Goal: Information Seeking & Learning: Compare options

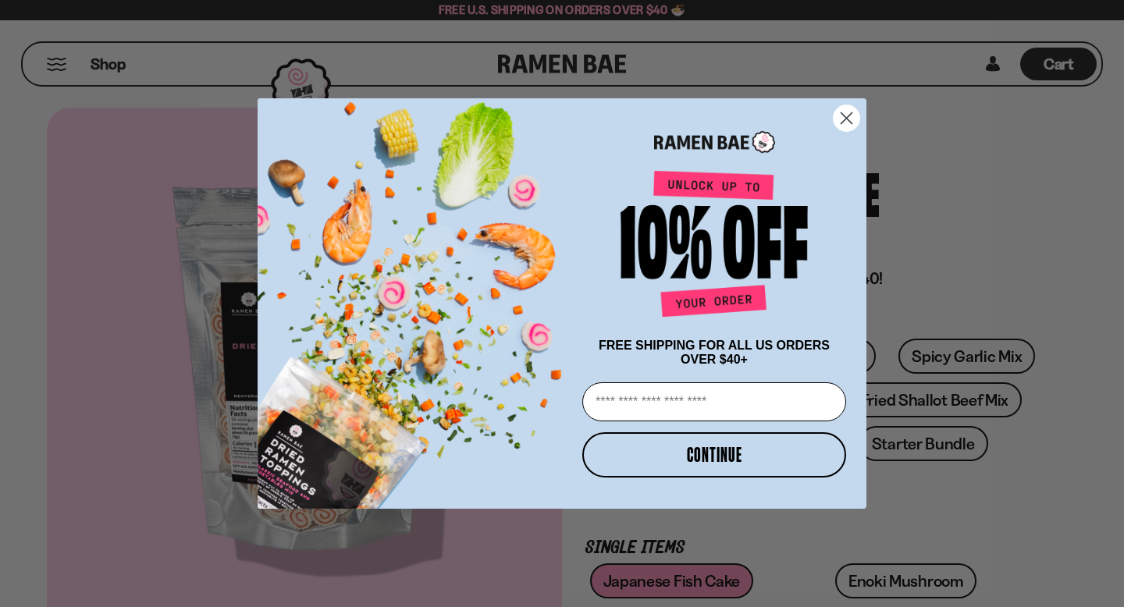
click at [854, 115] on circle "Close dialog" at bounding box center [846, 118] width 26 height 26
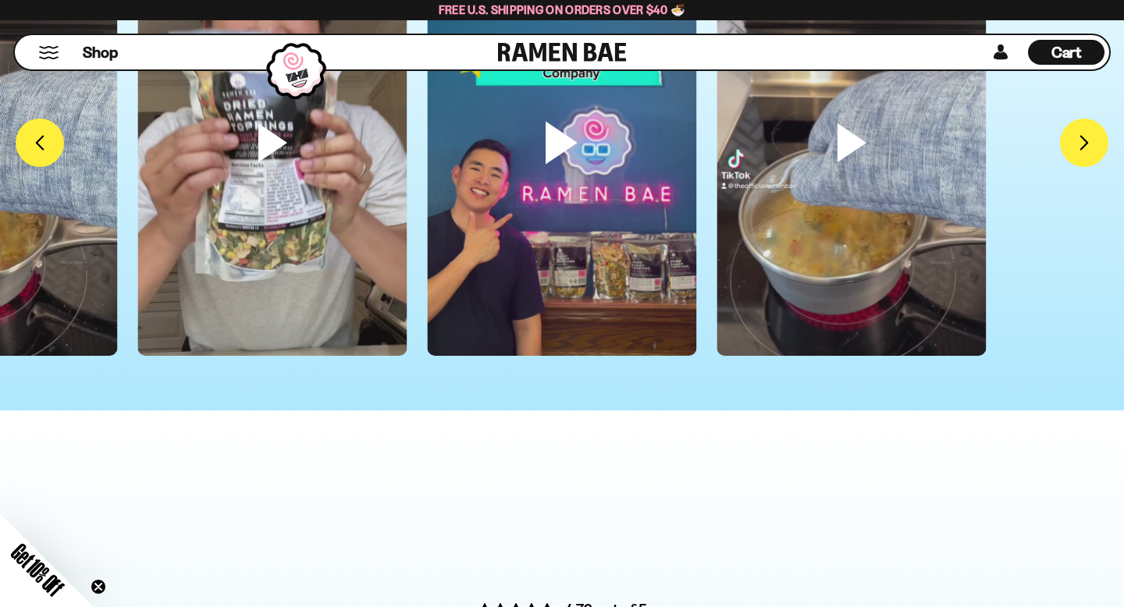
scroll to position [4291, 0]
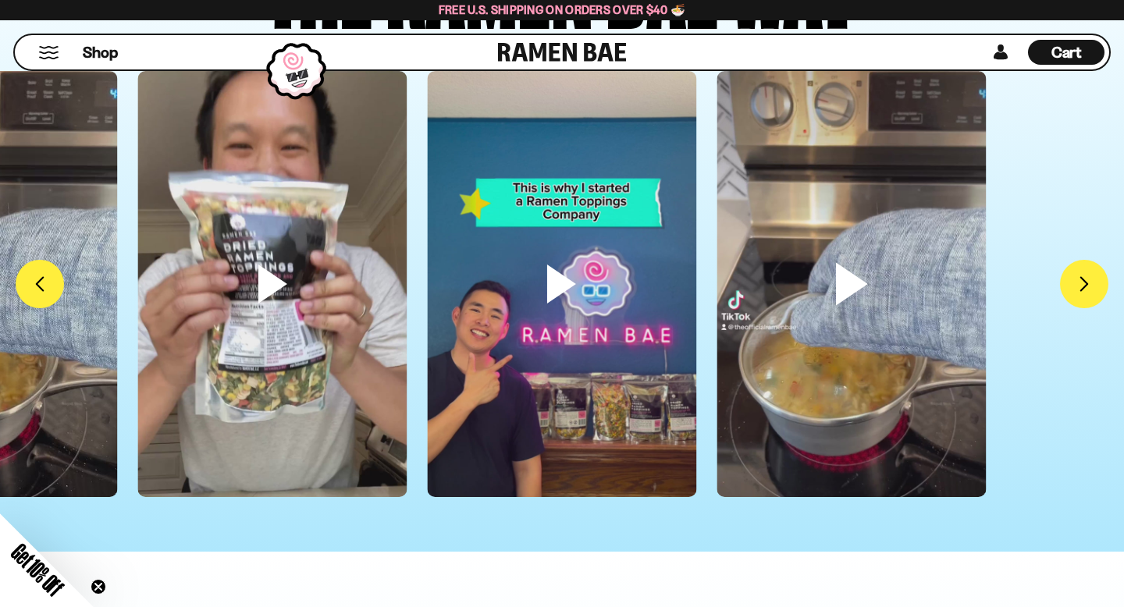
click at [859, 285] on video at bounding box center [850, 310] width 269 height 478
click at [279, 279] on video at bounding box center [271, 310] width 269 height 478
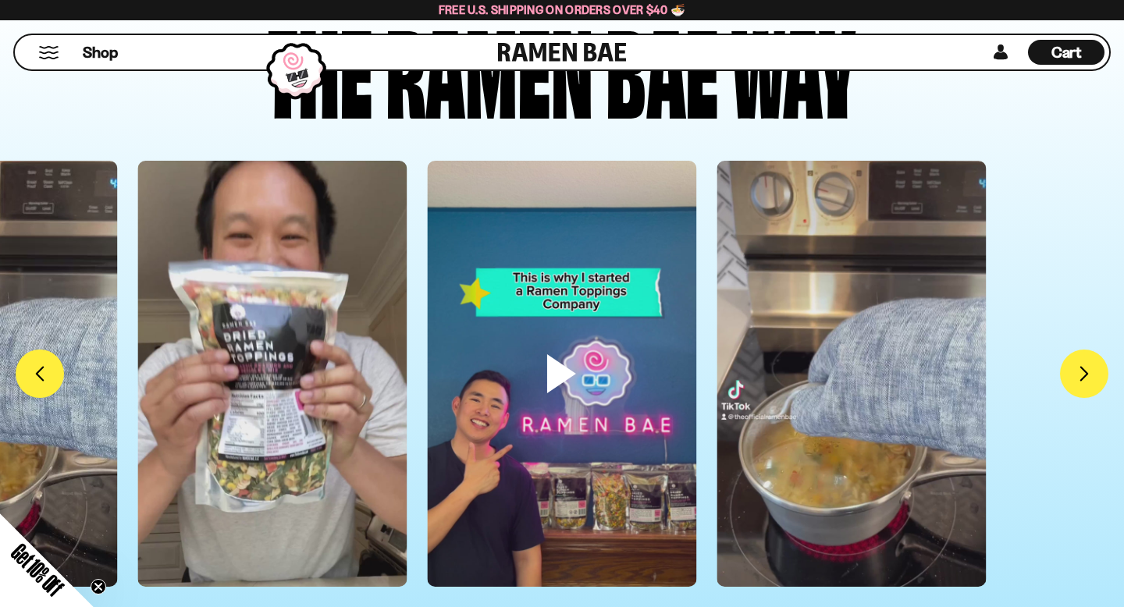
scroll to position [4225, 0]
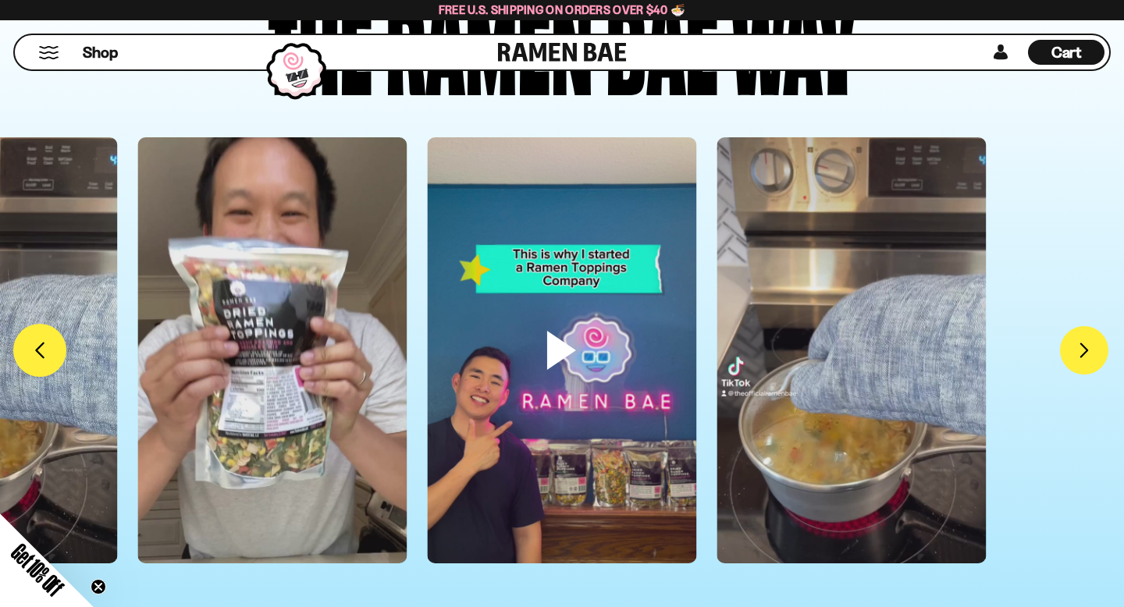
click at [42, 354] on button "FADCB6FD-DFAB-4417-9F21-029242090B77" at bounding box center [39, 350] width 53 height 53
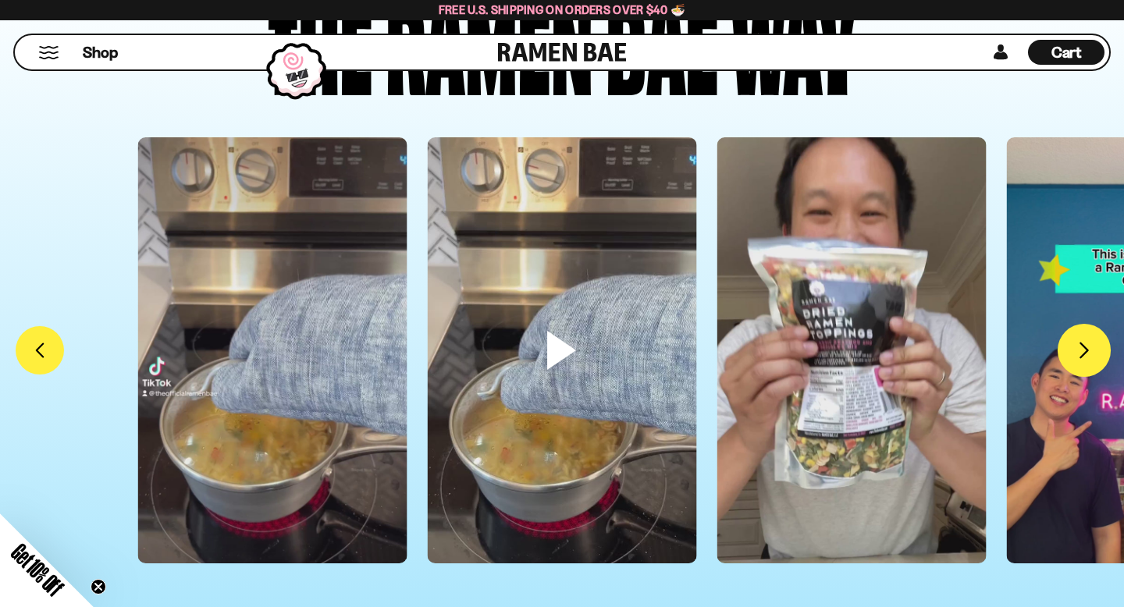
click at [1088, 361] on button "FADCB6FD-DFAB-4417-9F21-029242090B77" at bounding box center [1083, 350] width 53 height 53
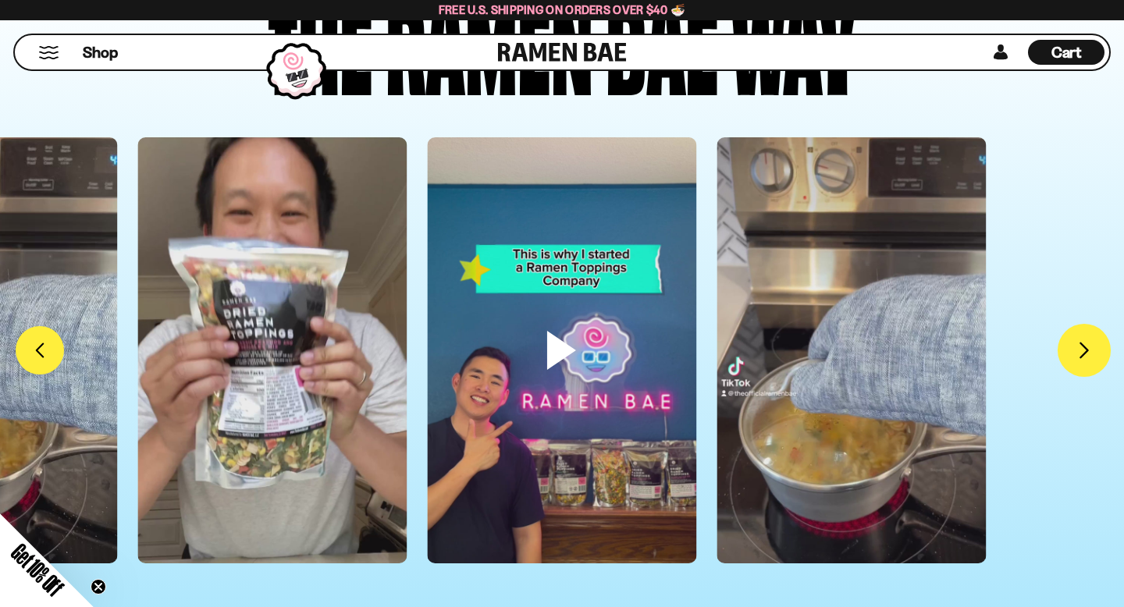
click at [1088, 361] on button "FADCB6FD-DFAB-4417-9F21-029242090B77" at bounding box center [1083, 350] width 53 height 53
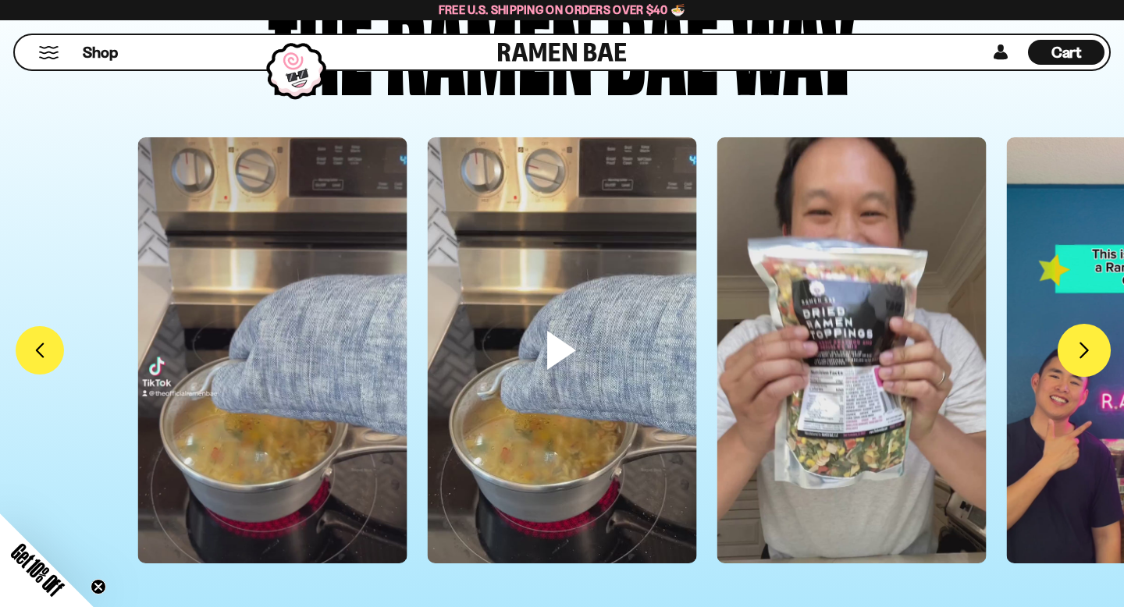
click at [1088, 361] on button "FADCB6FD-DFAB-4417-9F21-029242090B77" at bounding box center [1083, 350] width 53 height 53
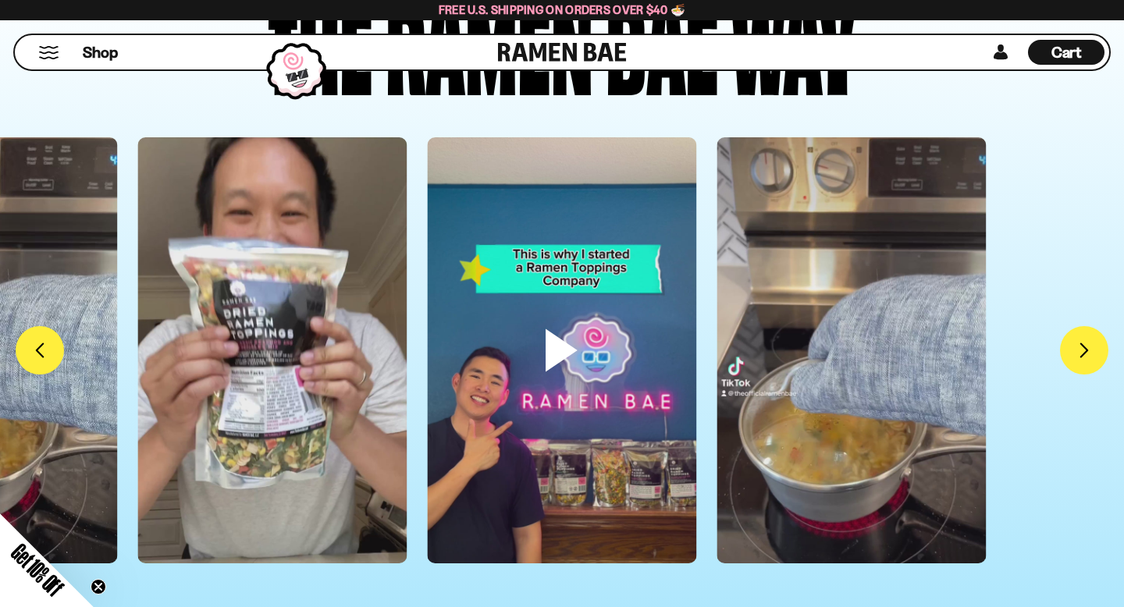
click at [609, 371] on video at bounding box center [561, 376] width 269 height 478
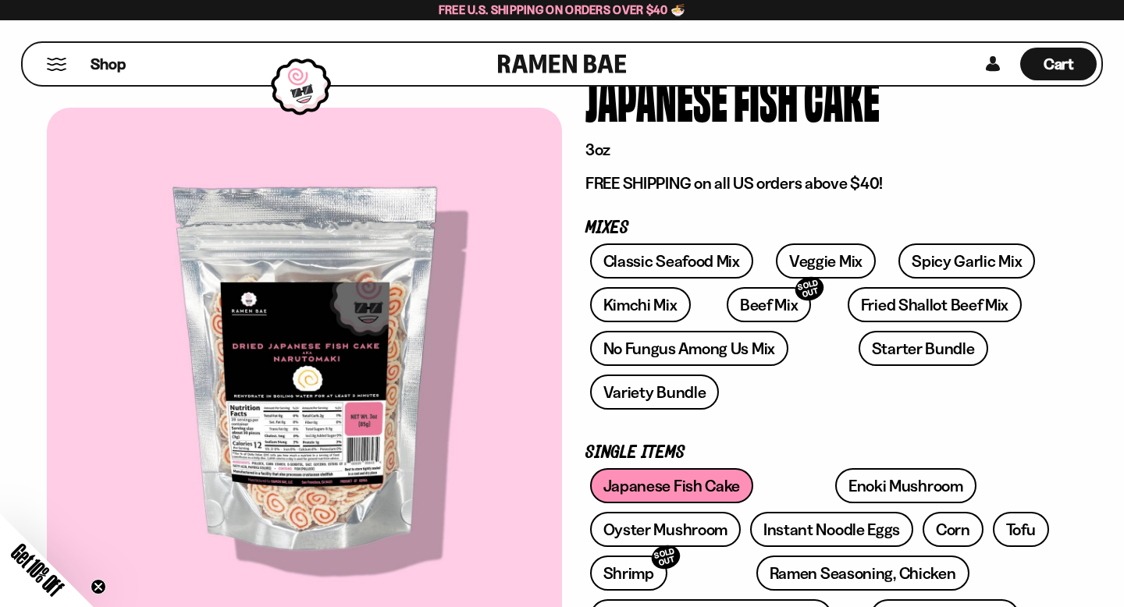
scroll to position [85, 0]
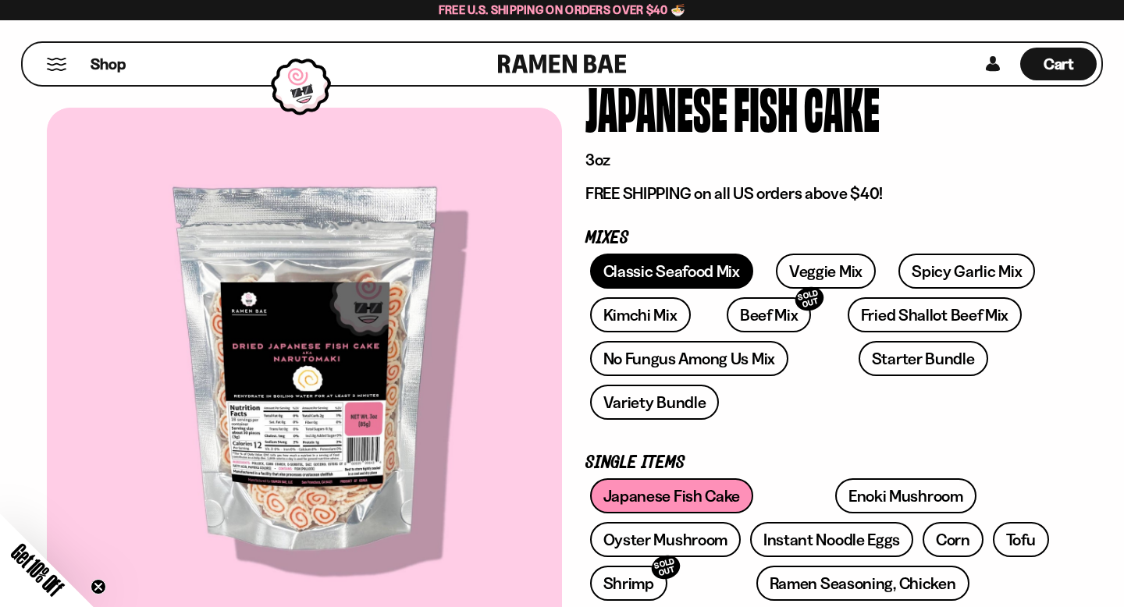
click at [697, 273] on link "Classic Seafood Mix" at bounding box center [671, 271] width 163 height 35
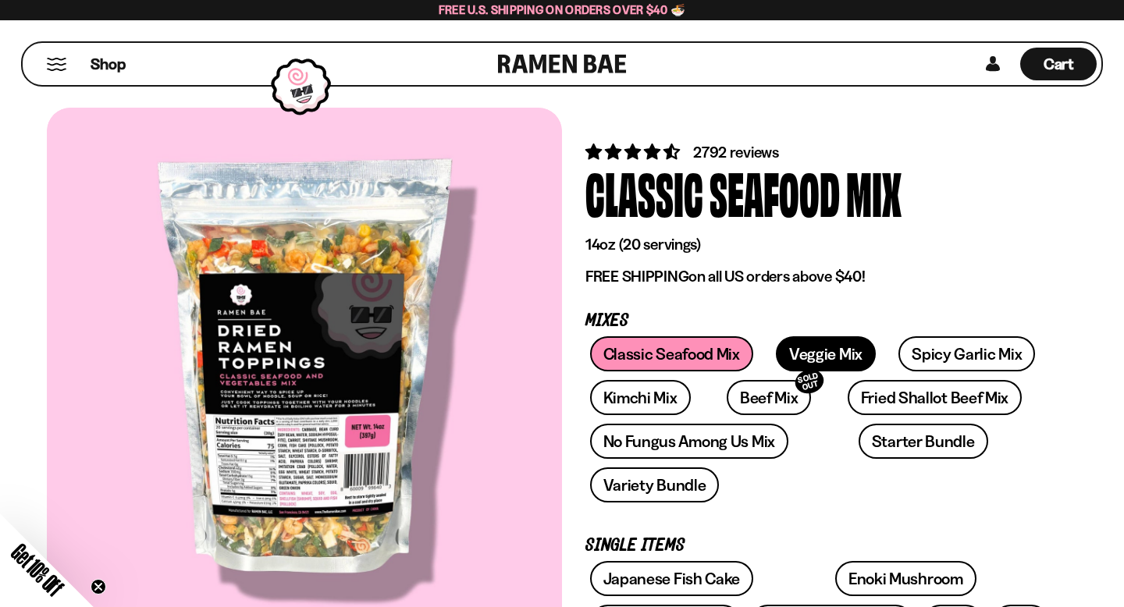
click at [815, 361] on link "Veggie Mix" at bounding box center [826, 353] width 100 height 35
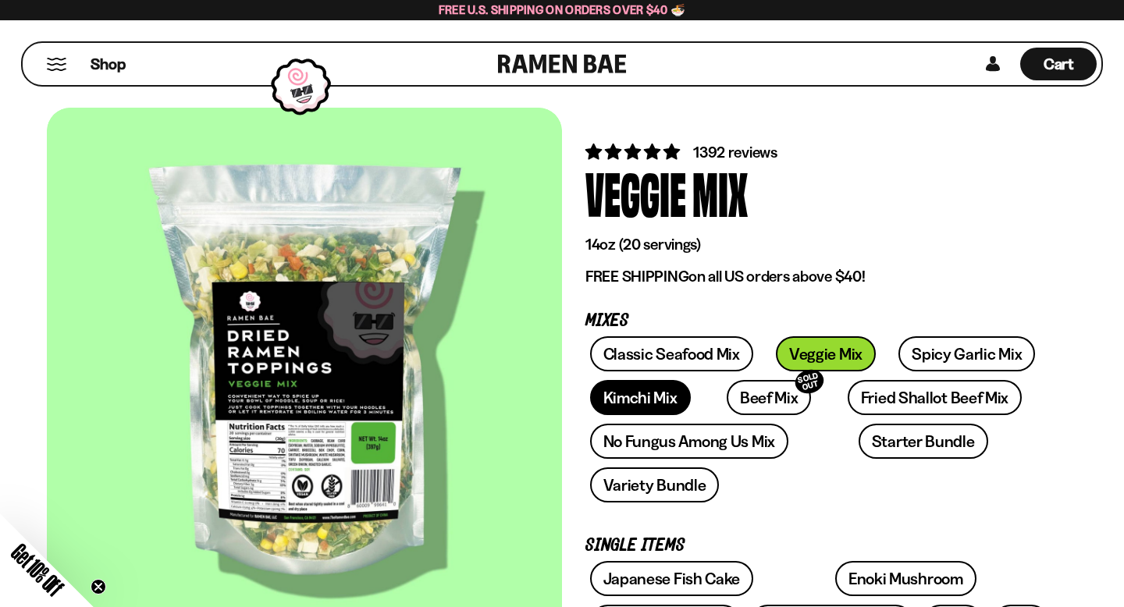
click at [653, 404] on link "Kimchi Mix" at bounding box center [640, 397] width 101 height 35
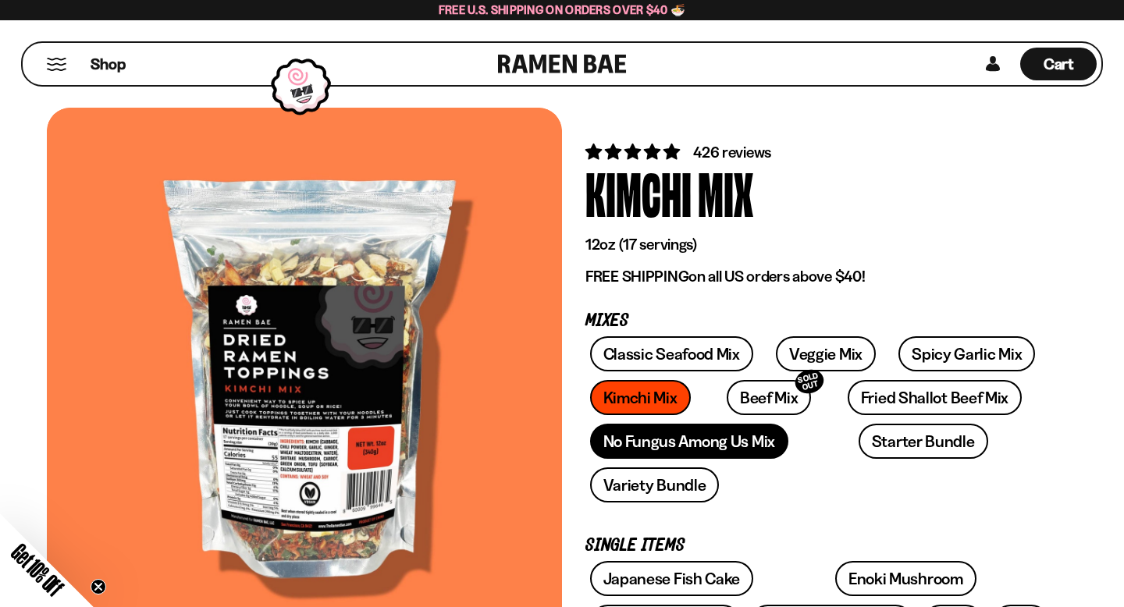
scroll to position [94, 0]
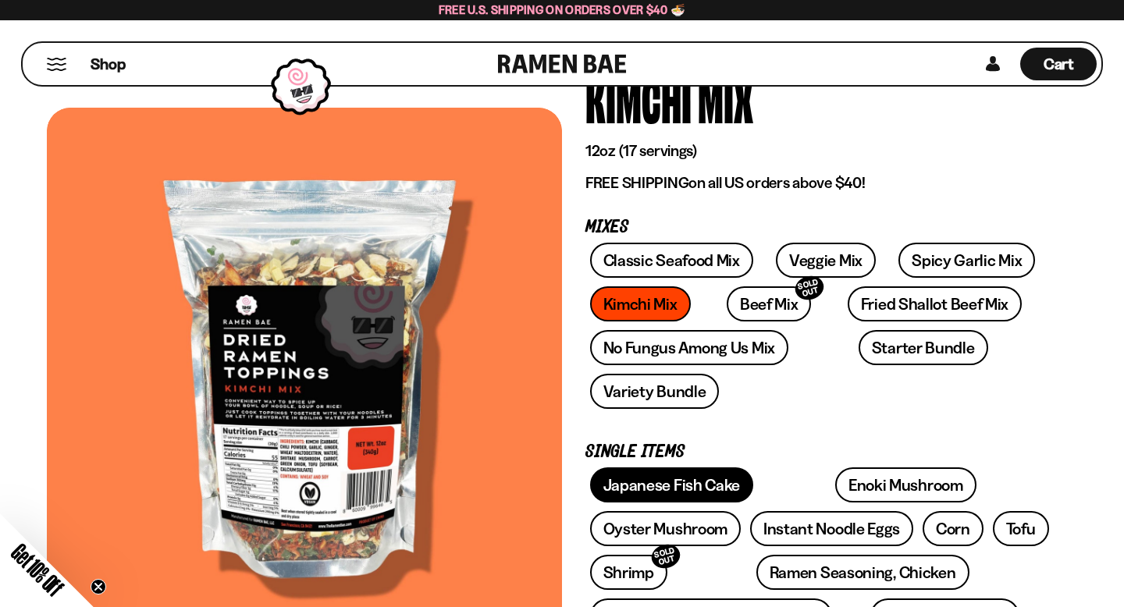
click at [688, 485] on link "Japanese Fish Cake" at bounding box center [672, 484] width 164 height 35
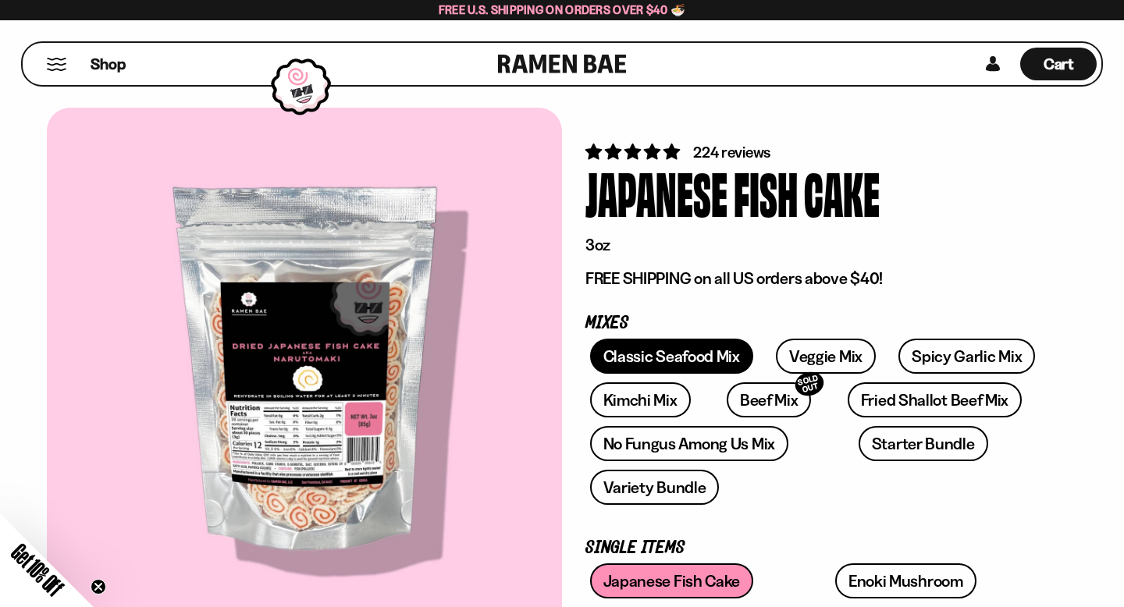
click at [680, 360] on link "Classic Seafood Mix" at bounding box center [671, 356] width 163 height 35
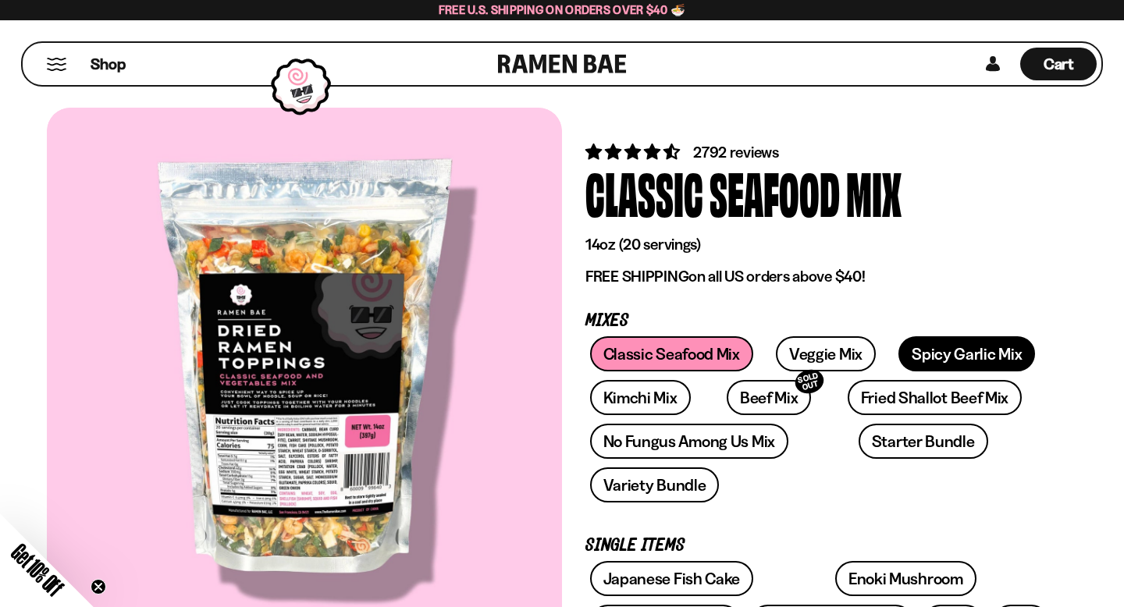
click at [915, 356] on link "Spicy Garlic Mix" at bounding box center [966, 353] width 137 height 35
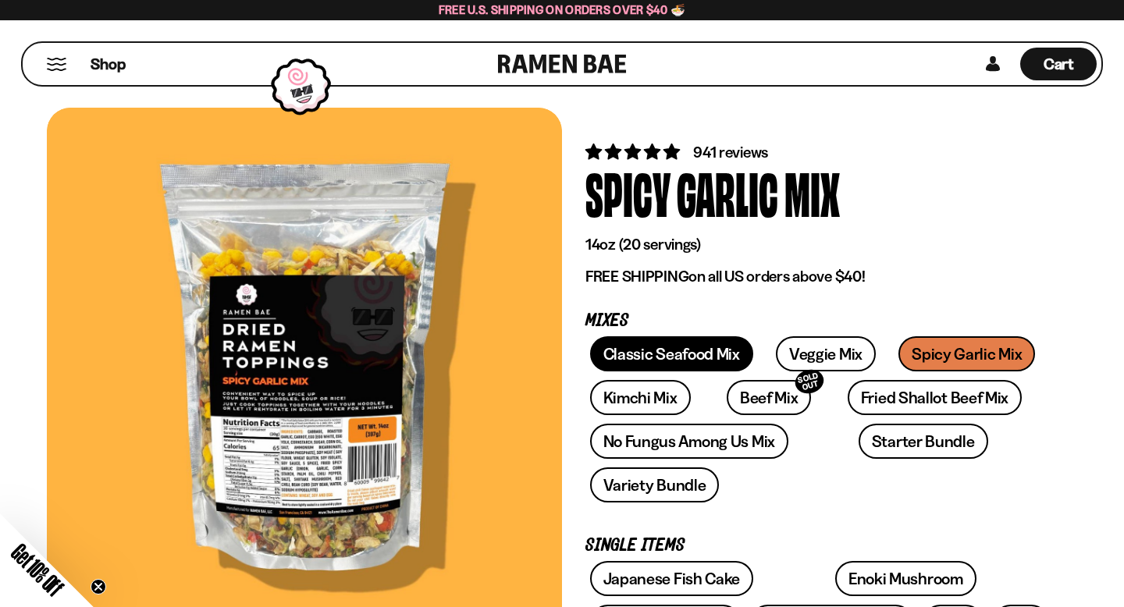
click at [633, 350] on link "Classic Seafood Mix" at bounding box center [671, 353] width 163 height 35
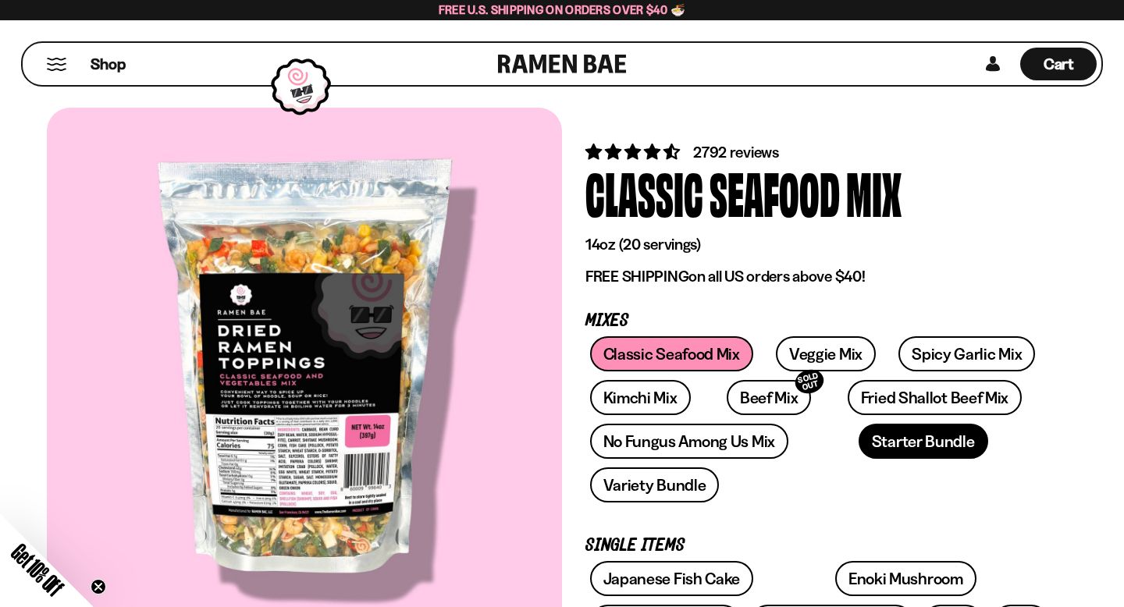
click at [858, 439] on link "Starter Bundle" at bounding box center [923, 441] width 130 height 35
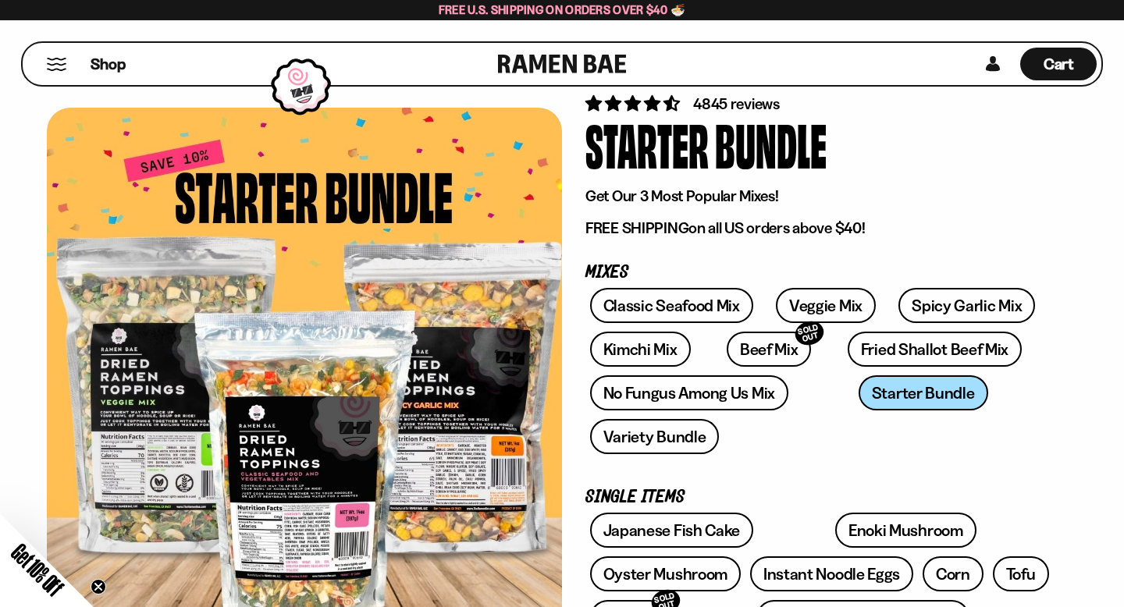
scroll to position [45, 0]
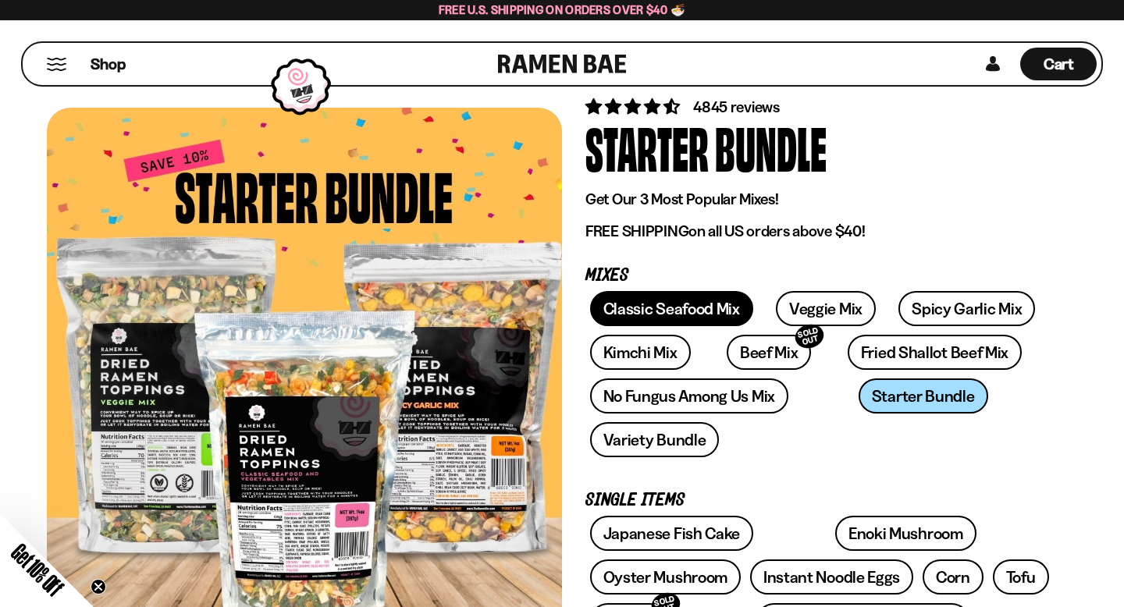
click at [668, 320] on link "Classic Seafood Mix" at bounding box center [671, 308] width 163 height 35
